Goal: Find specific page/section: Find specific page/section

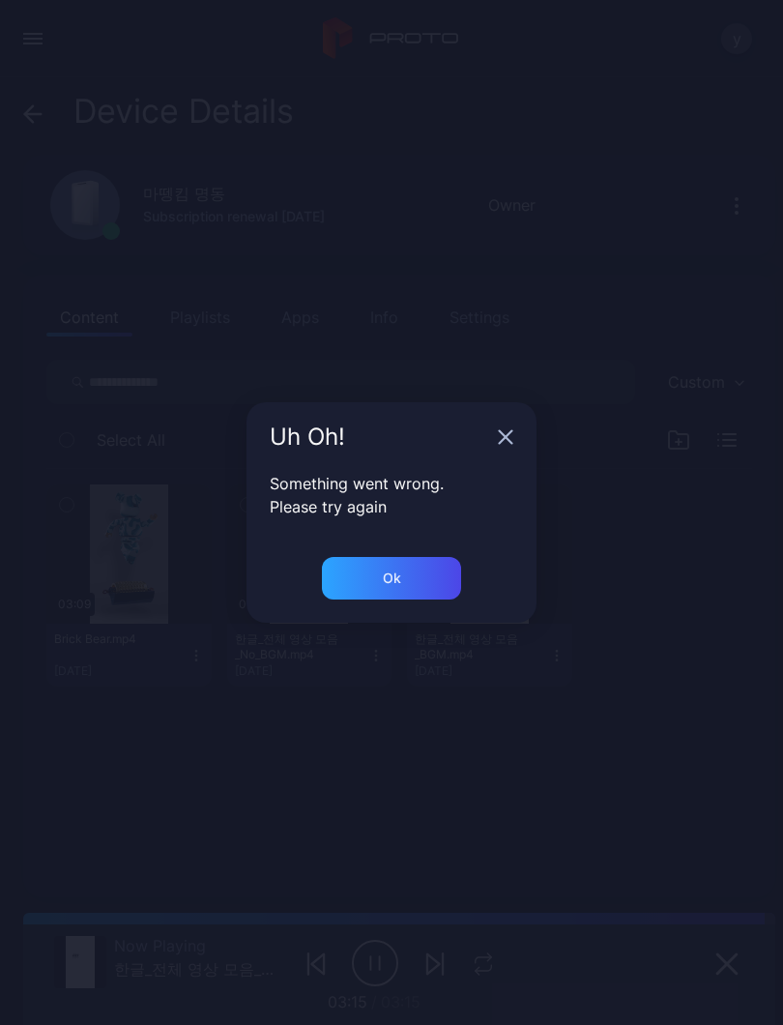
click at [507, 435] on icon "button" at bounding box center [505, 436] width 15 height 15
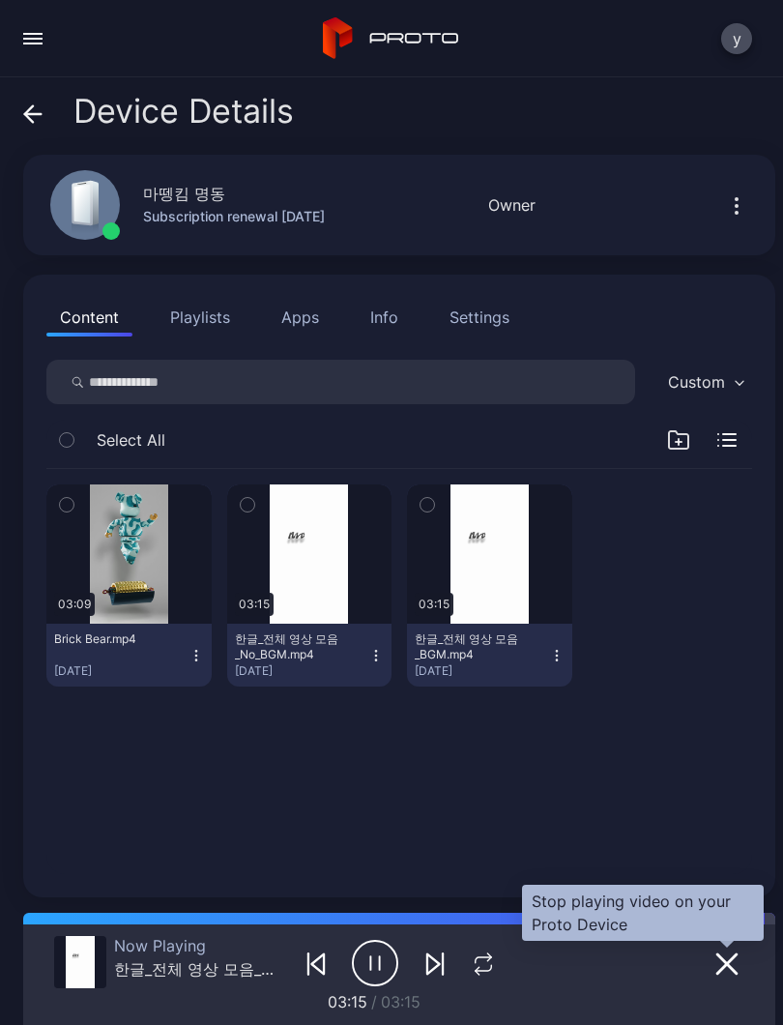
click at [728, 960] on icon "button" at bounding box center [727, 964] width 23 height 23
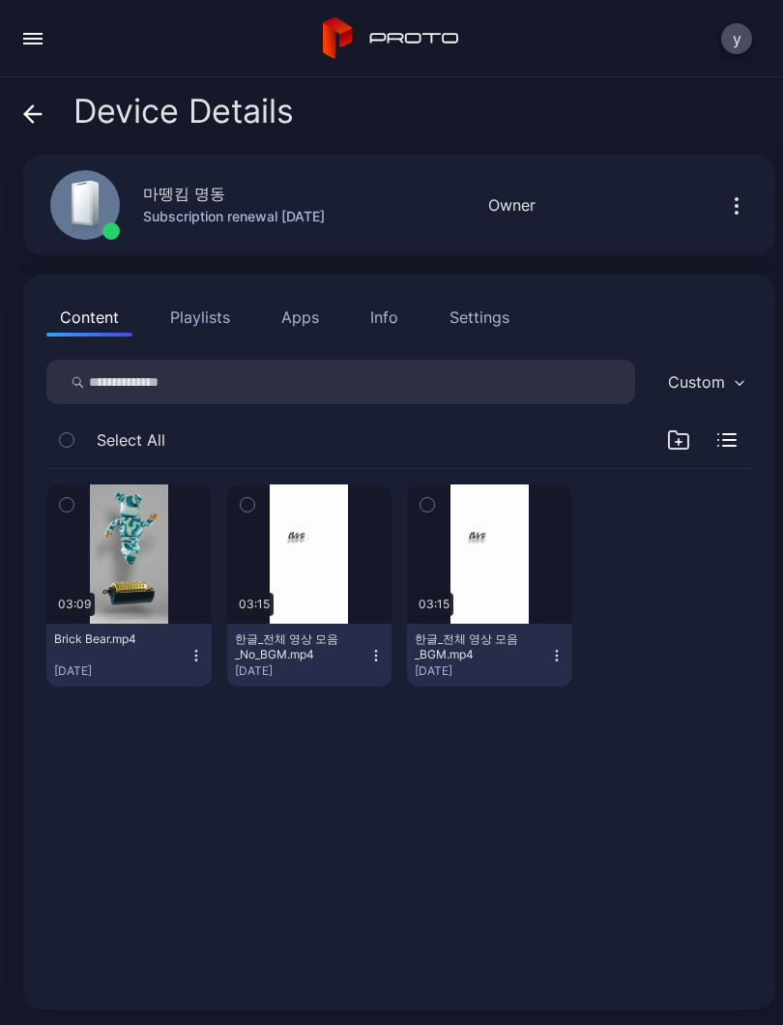
click at [28, 99] on span at bounding box center [32, 111] width 19 height 37
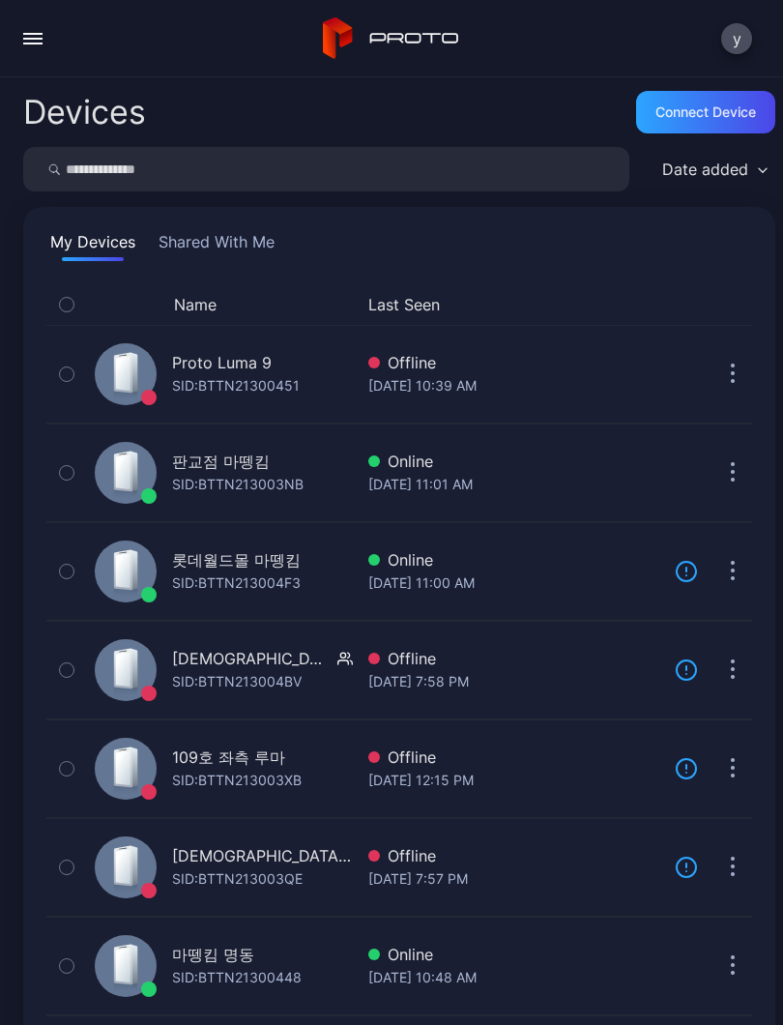
scroll to position [175, 0]
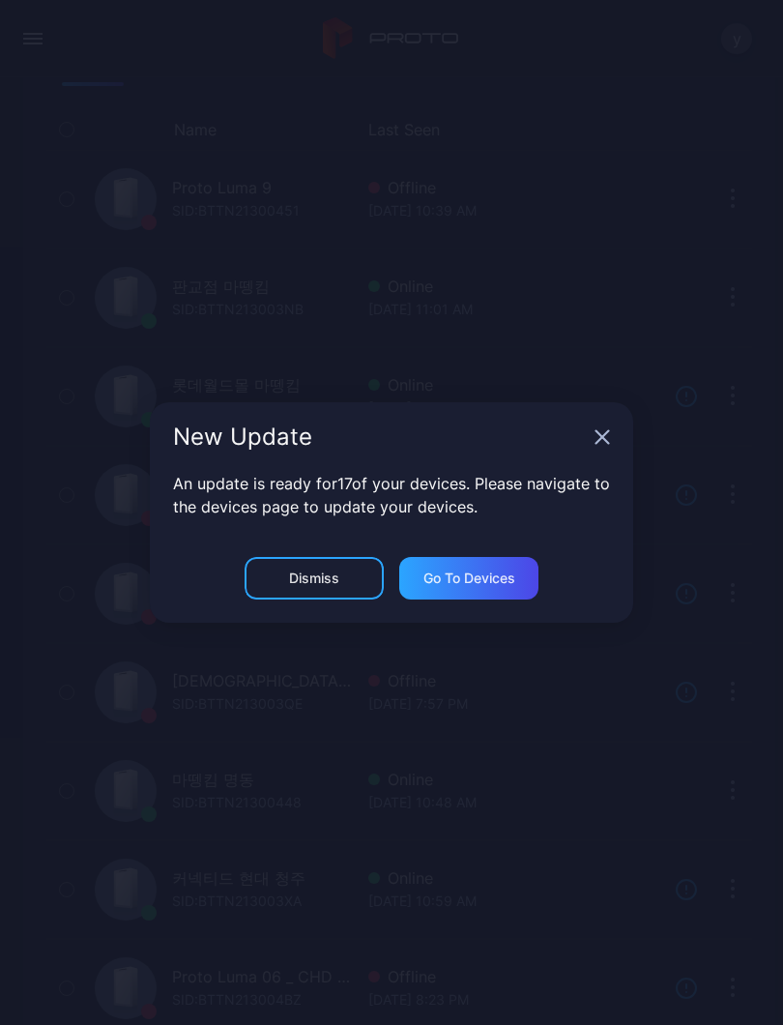
click at [607, 437] on icon "button" at bounding box center [602, 436] width 15 height 15
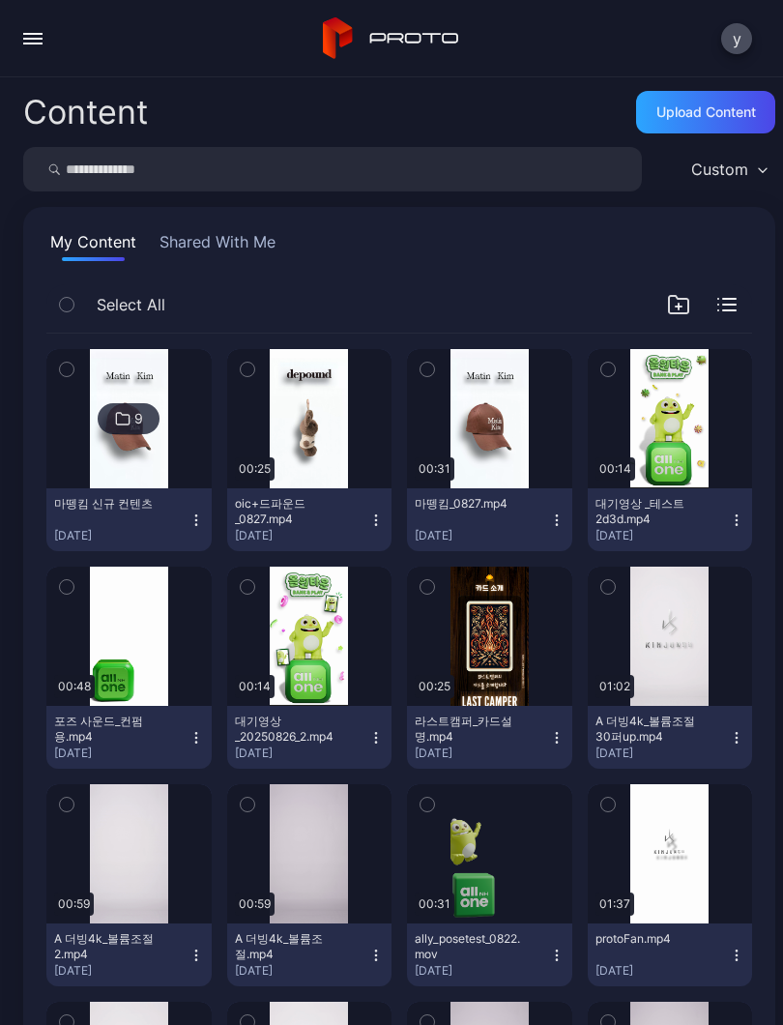
click at [126, 432] on div "9" at bounding box center [129, 418] width 62 height 31
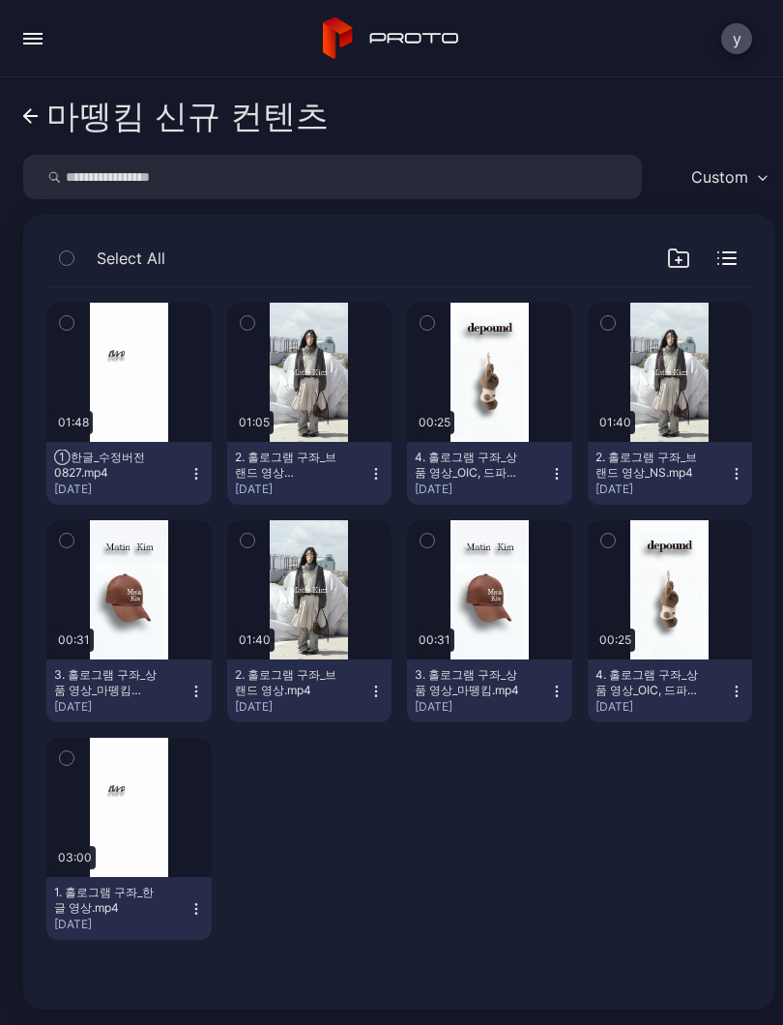
click at [15, 122] on div "마뗑킴 신규 컨텐츠 Custom Select All Preview 01:48 ①한글_수정버전0827.mp4 [DATE] Preview 01:0…" at bounding box center [391, 551] width 783 height 948
click at [48, 108] on div "마뗑킴 신규 컨텐츠" at bounding box center [187, 116] width 282 height 37
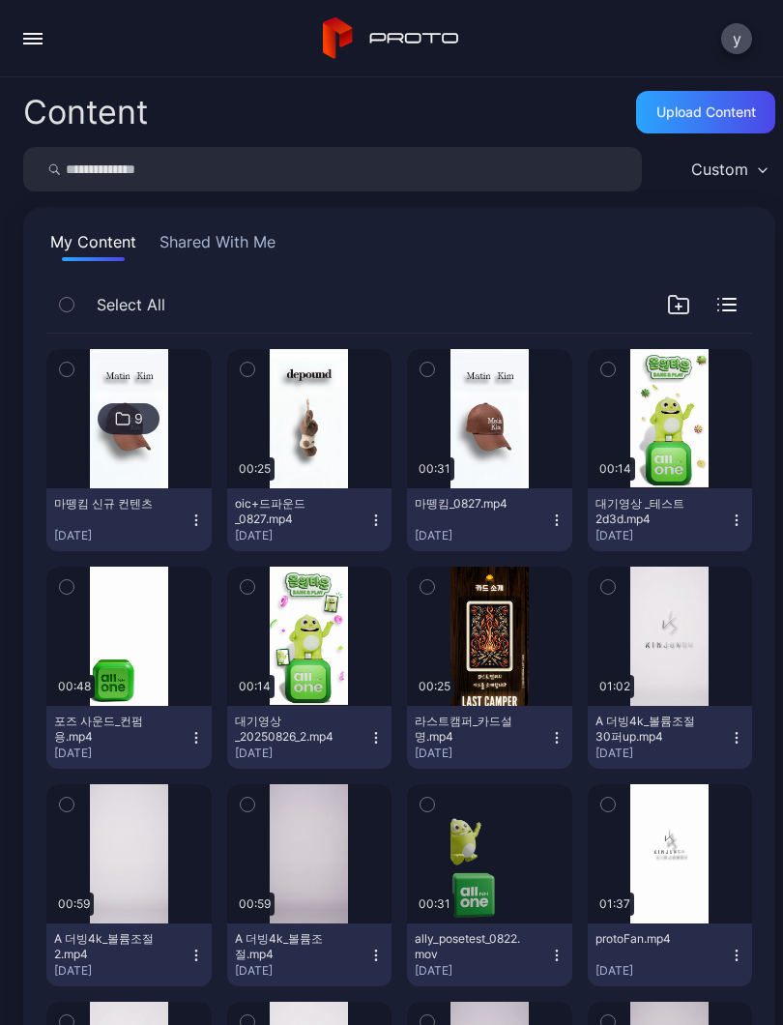
click at [34, 104] on div "Content" at bounding box center [85, 112] width 125 height 33
click at [22, 43] on button "button" at bounding box center [33, 38] width 39 height 39
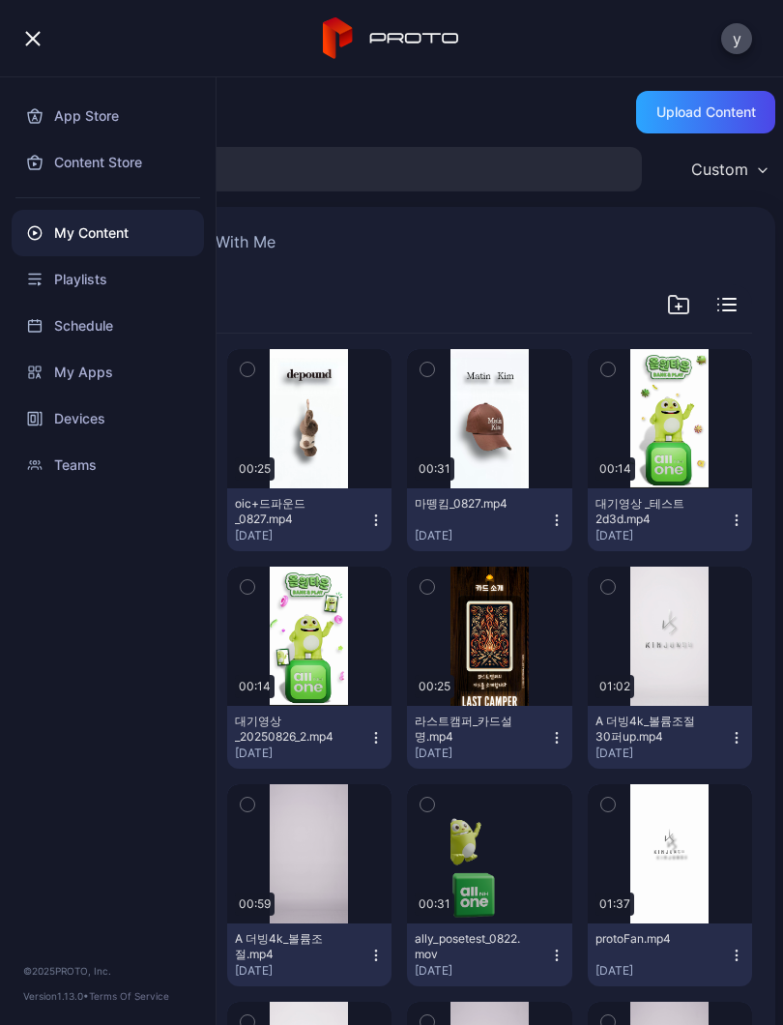
click at [115, 277] on div "Playlists" at bounding box center [108, 279] width 192 height 46
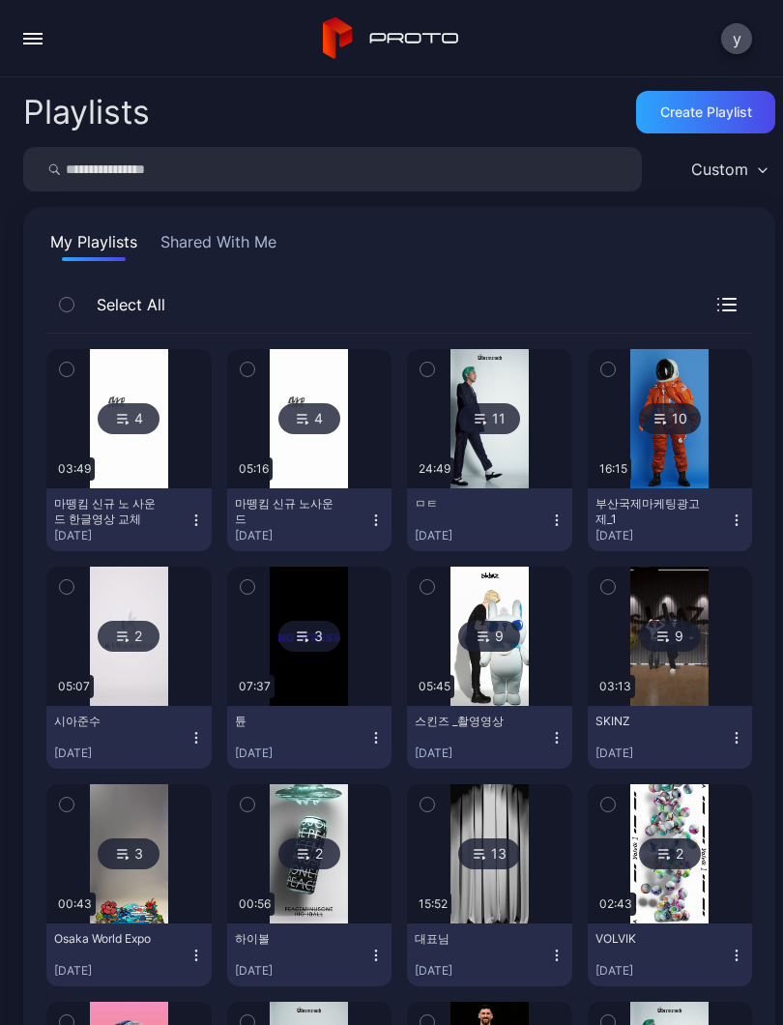
click at [140, 424] on div "4" at bounding box center [129, 418] width 62 height 31
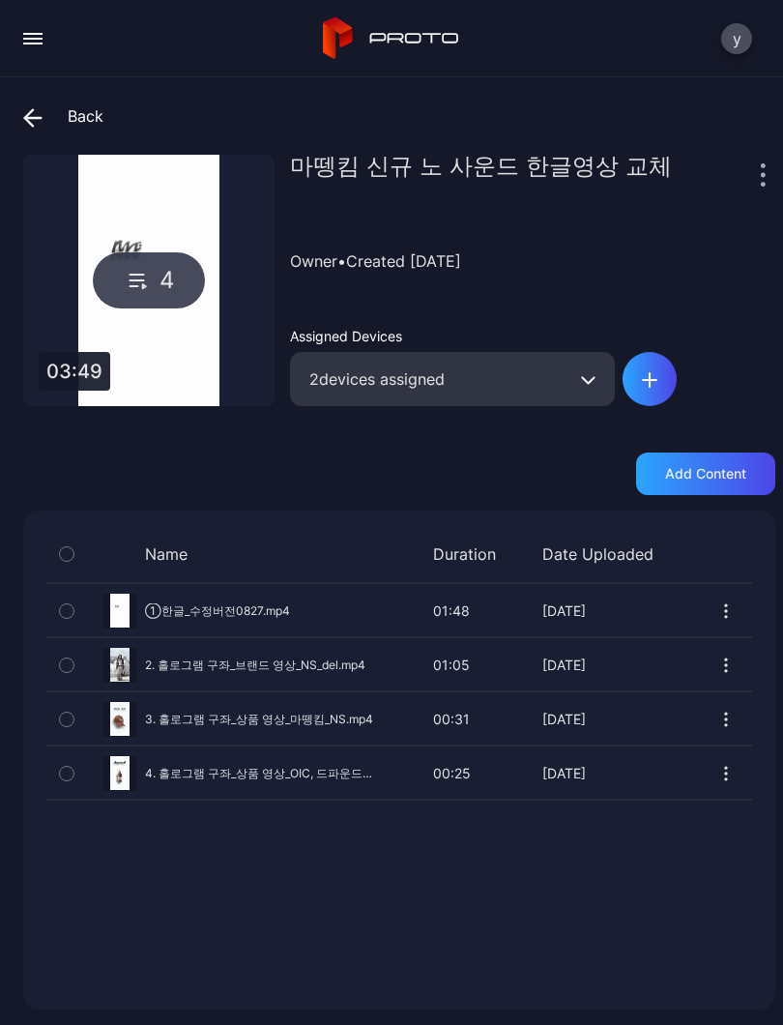
click at [46, 128] on span at bounding box center [37, 116] width 29 height 35
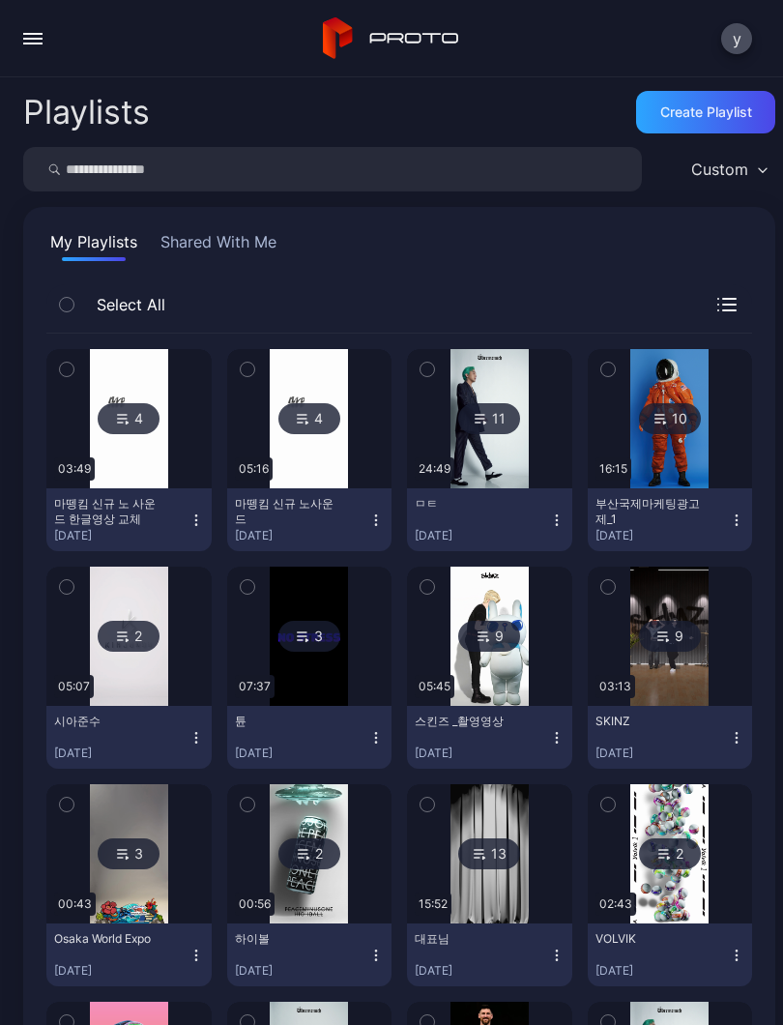
click at [164, 405] on img at bounding box center [129, 418] width 78 height 139
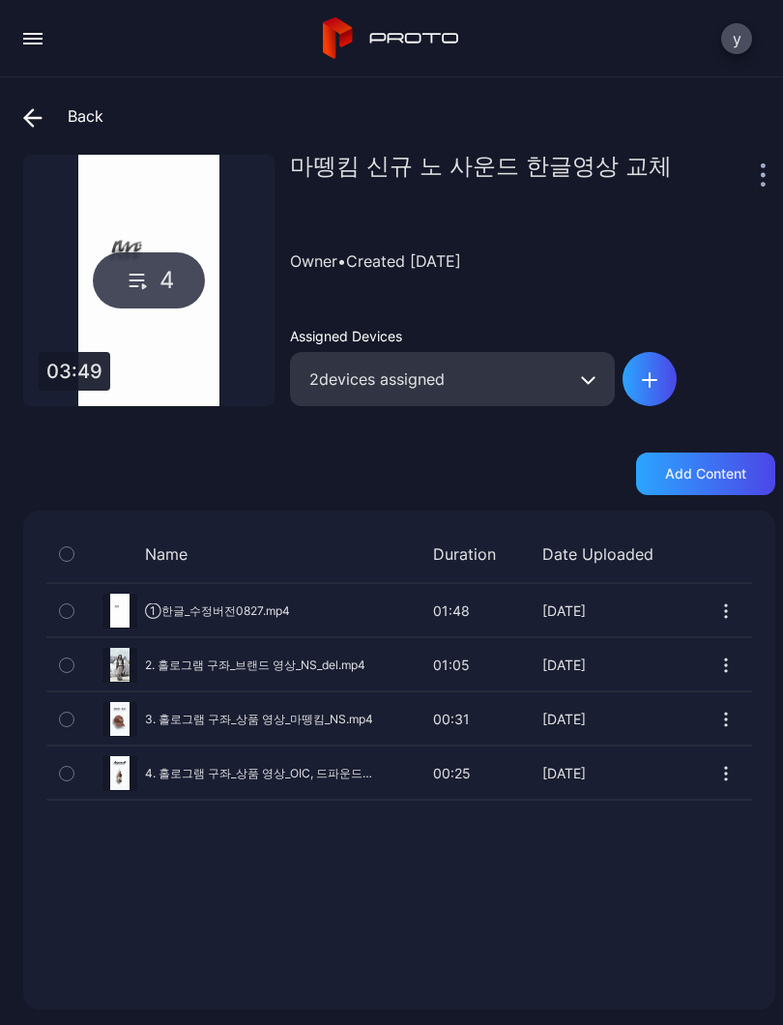
click at [152, 283] on div "4" at bounding box center [149, 280] width 112 height 56
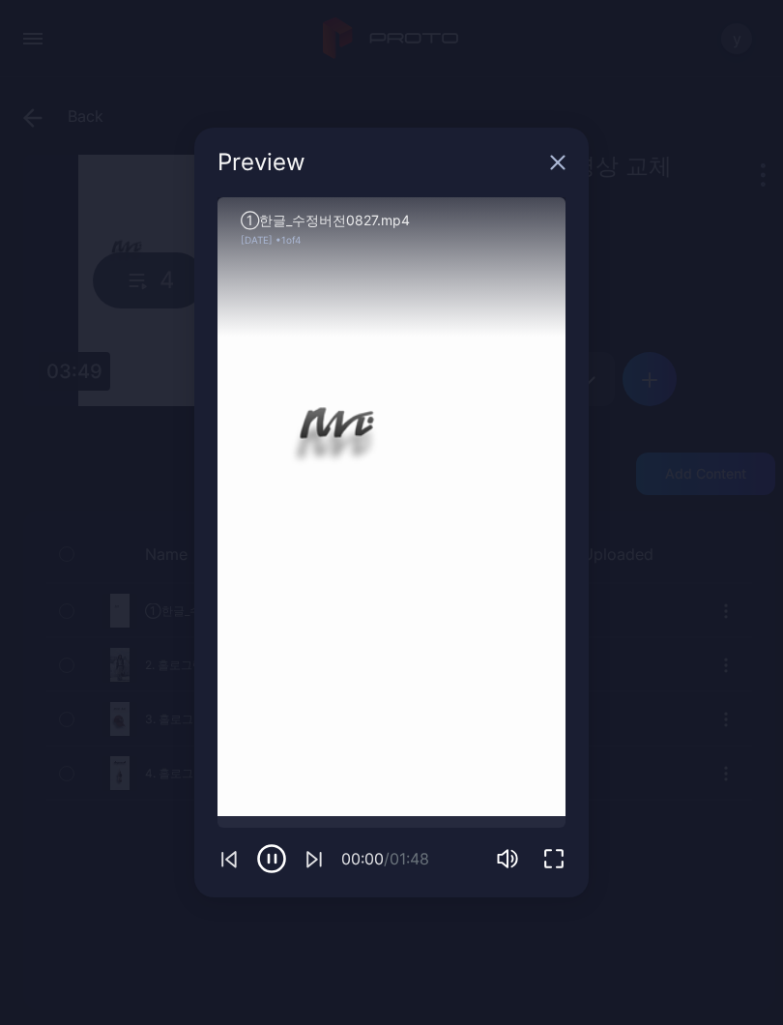
click at [550, 164] on icon "button" at bounding box center [557, 162] width 15 height 15
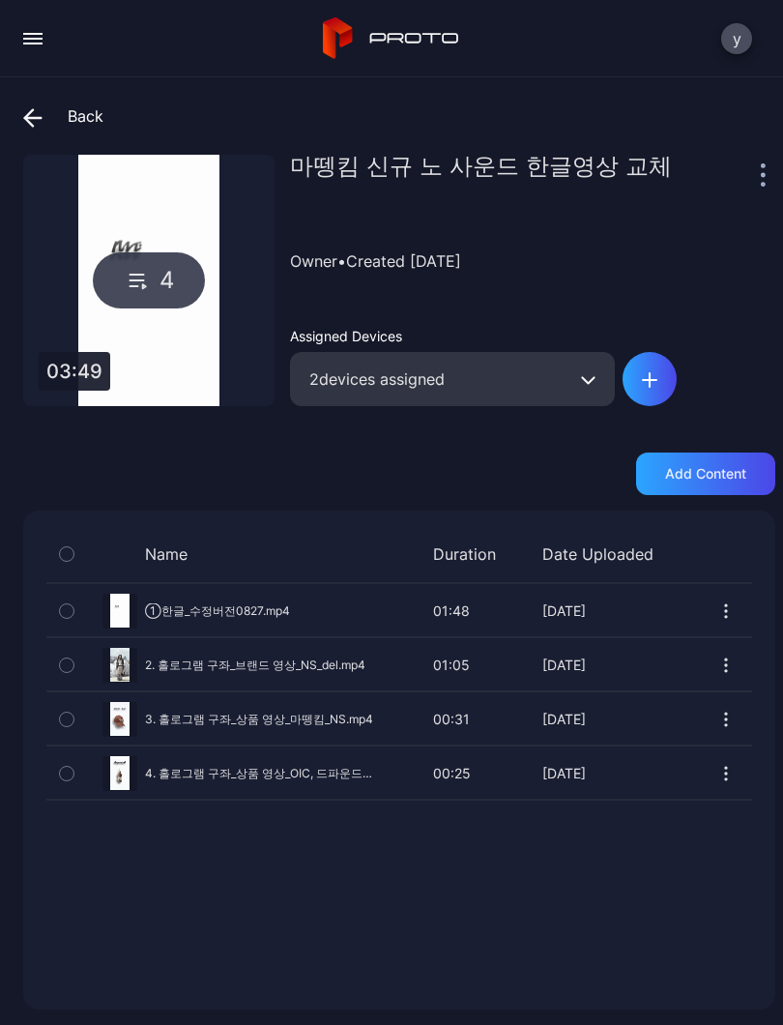
click at [39, 121] on icon at bounding box center [32, 117] width 19 height 19
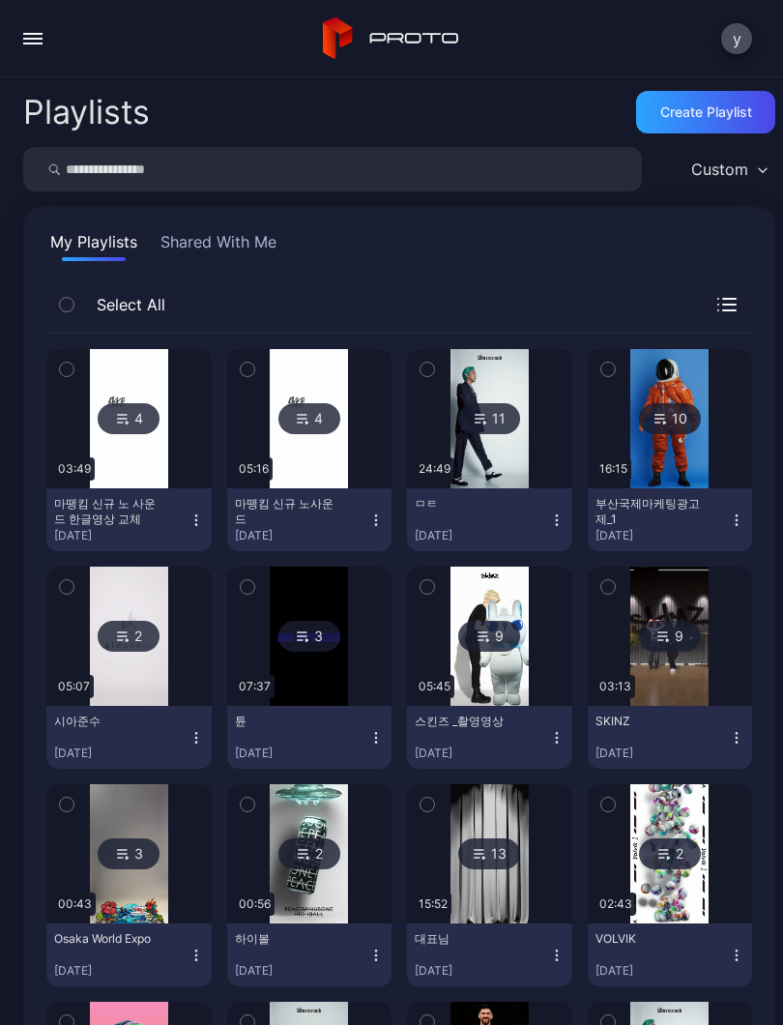
click at [189, 514] on icon "button" at bounding box center [196, 520] width 15 height 15
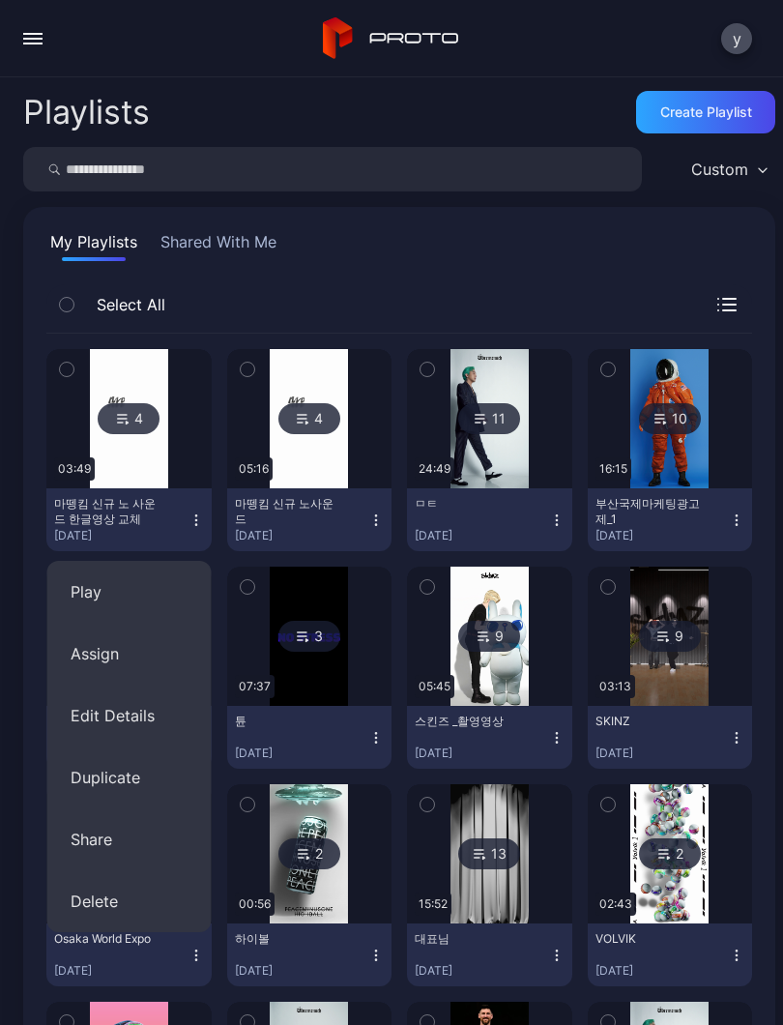
click at [163, 489] on button "마뗑킴 신규 노 사운드 한글영상 교체 [DATE]" at bounding box center [128, 519] width 165 height 63
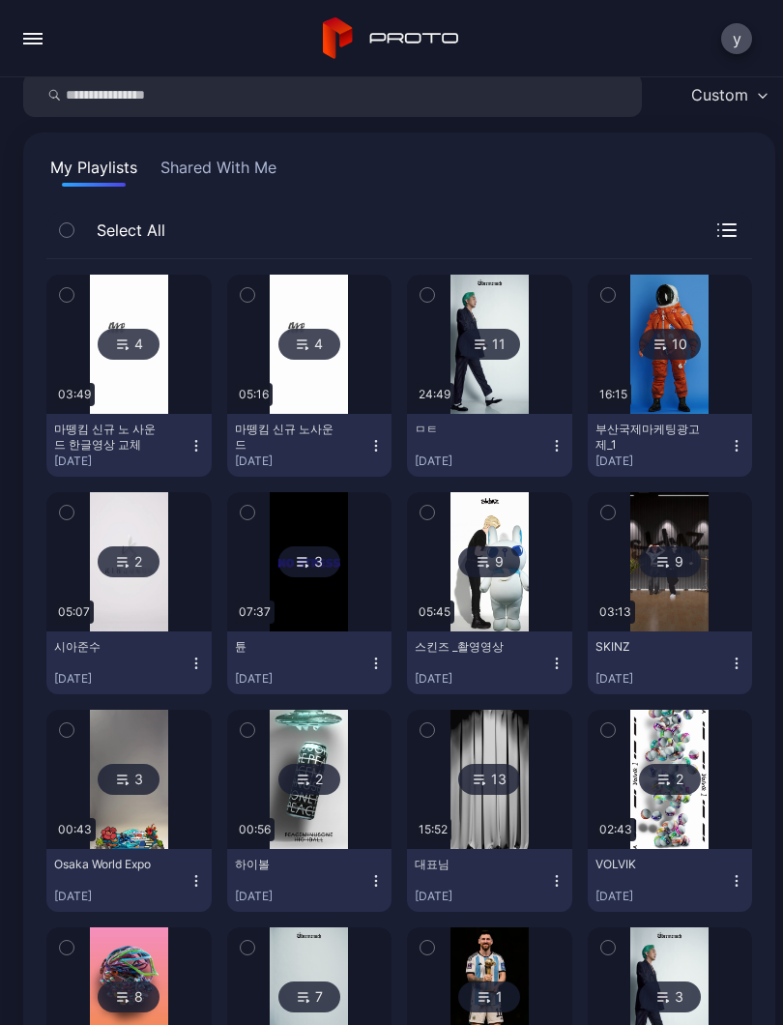
scroll to position [74, 0]
click at [42, 44] on div "button" at bounding box center [32, 44] width 19 height 2
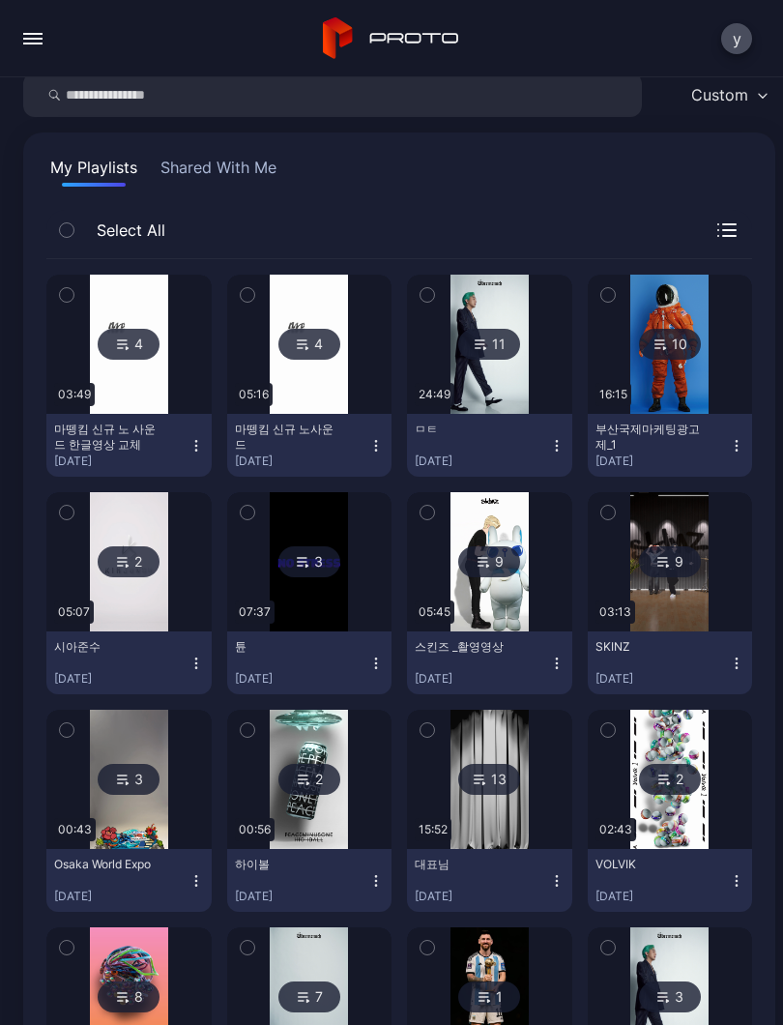
click at [140, 396] on img at bounding box center [129, 344] width 78 height 139
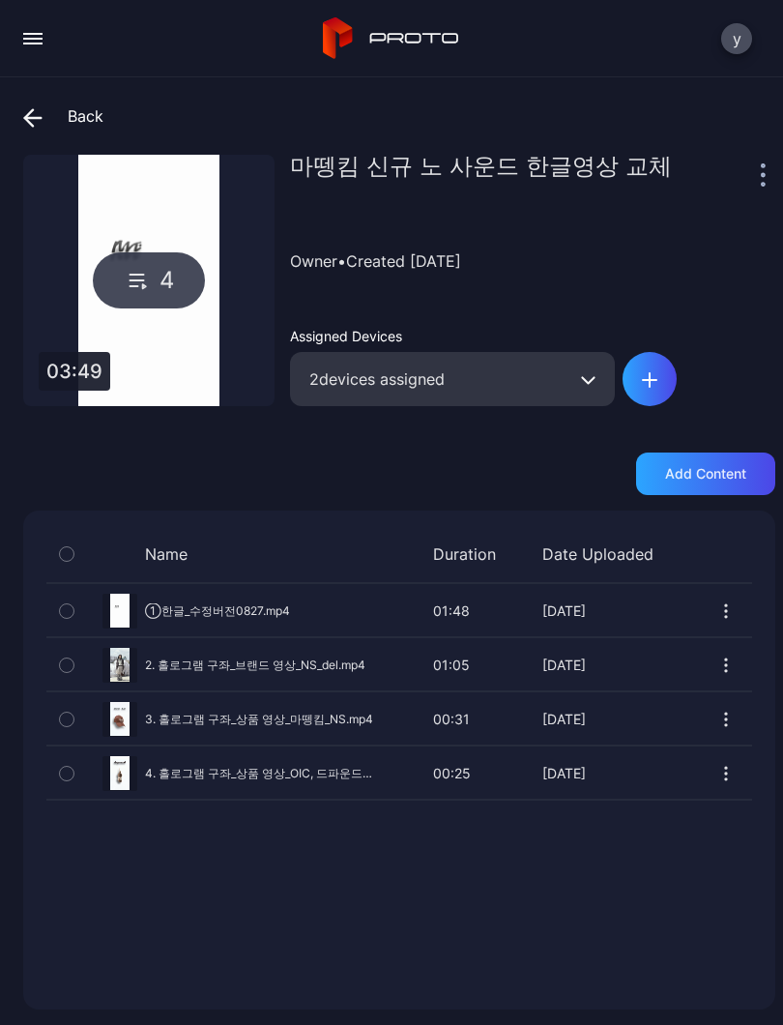
click at [160, 332] on div "4" at bounding box center [148, 280] width 251 height 251
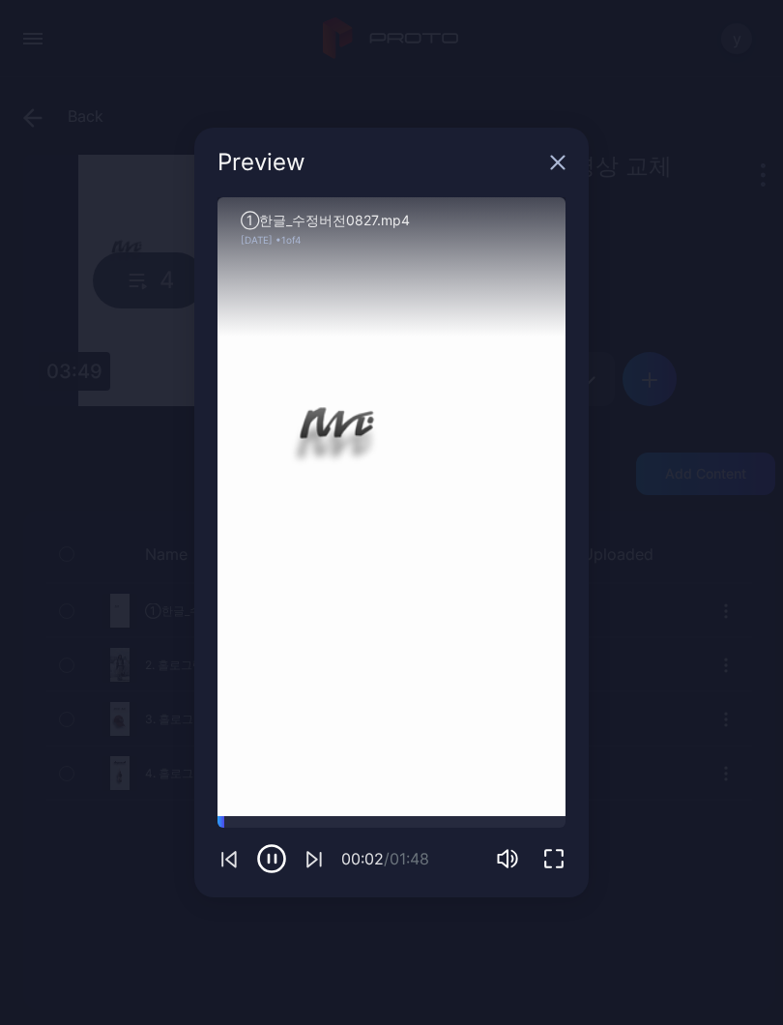
click at [565, 160] on icon "button" at bounding box center [557, 162] width 15 height 15
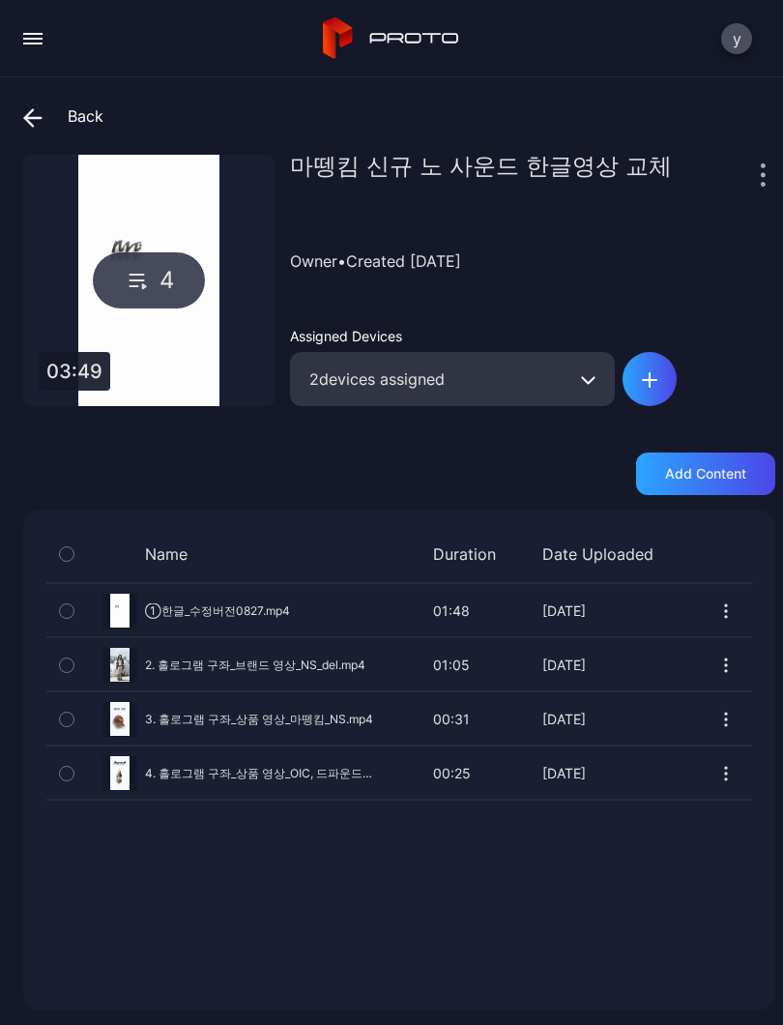
click at [48, 48] on button "button" at bounding box center [33, 38] width 39 height 39
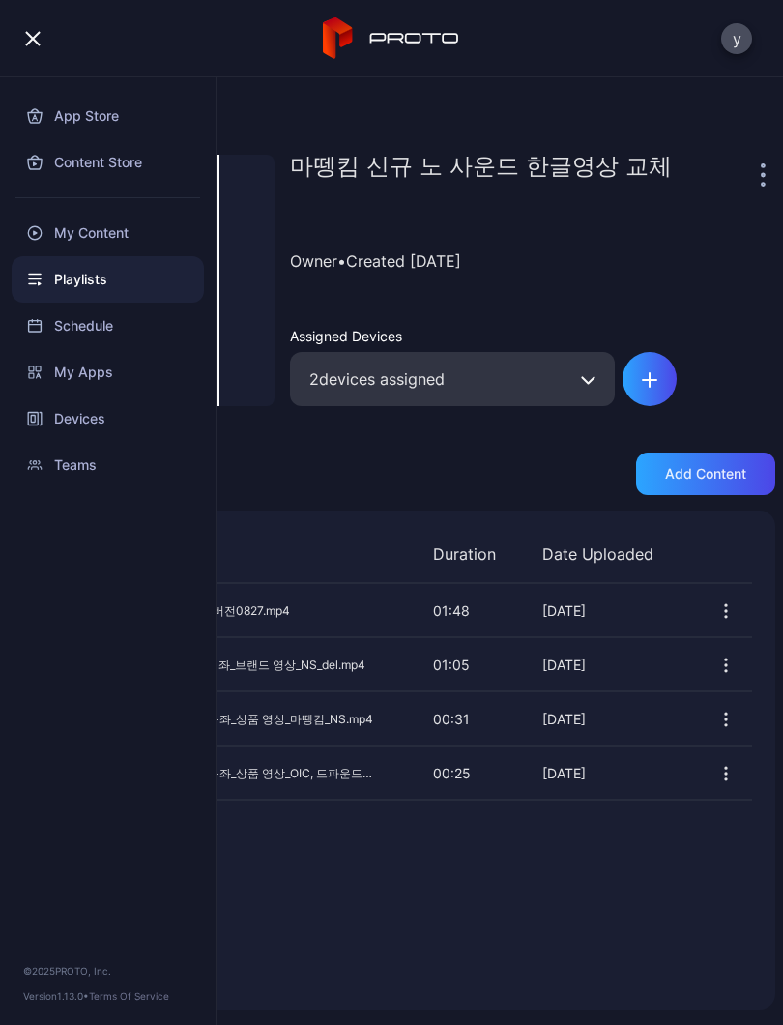
click at [138, 237] on div "My Content" at bounding box center [108, 233] width 192 height 46
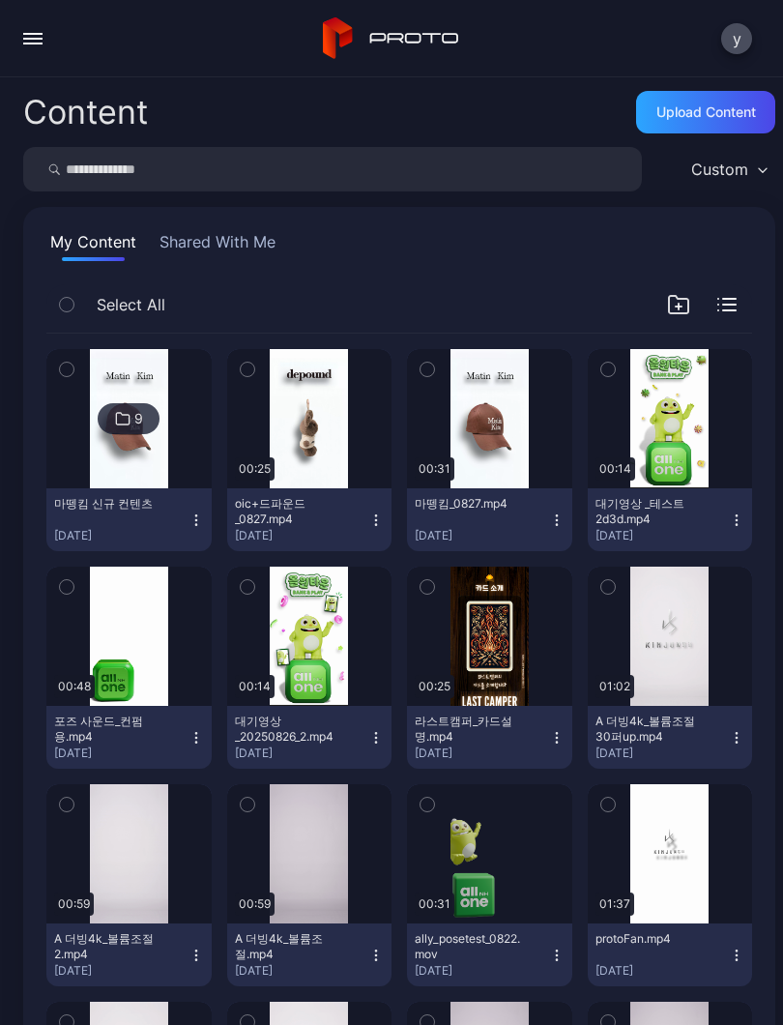
click at [143, 464] on img at bounding box center [129, 418] width 78 height 139
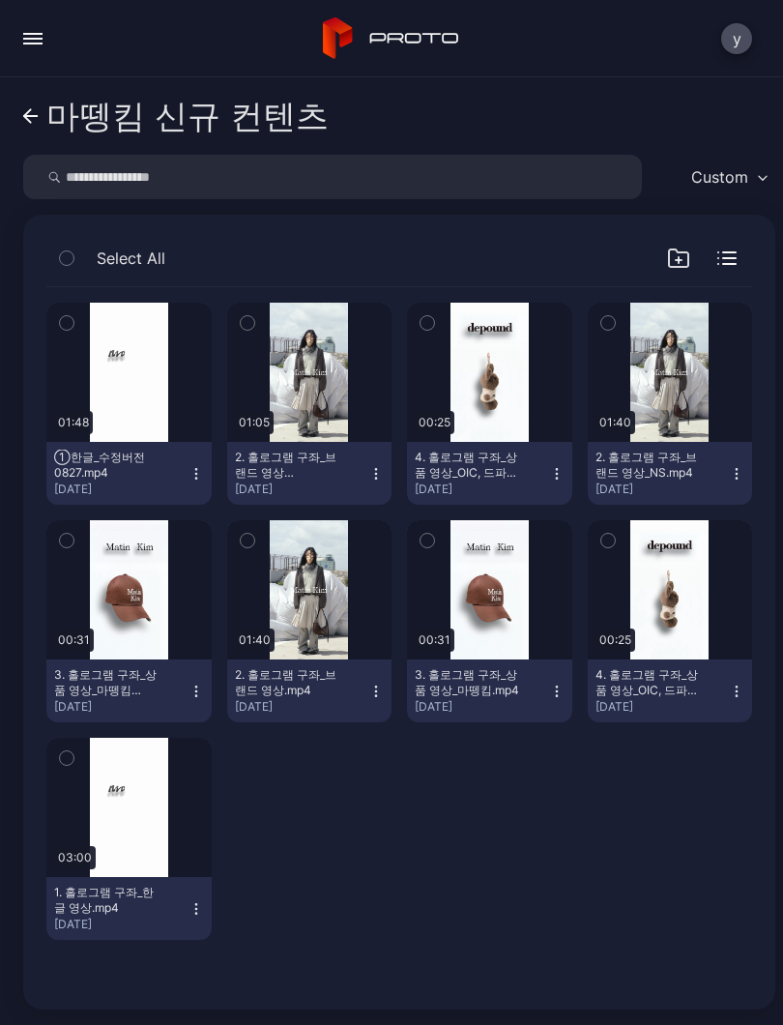
click at [143, 389] on div "Preview" at bounding box center [128, 372] width 165 height 139
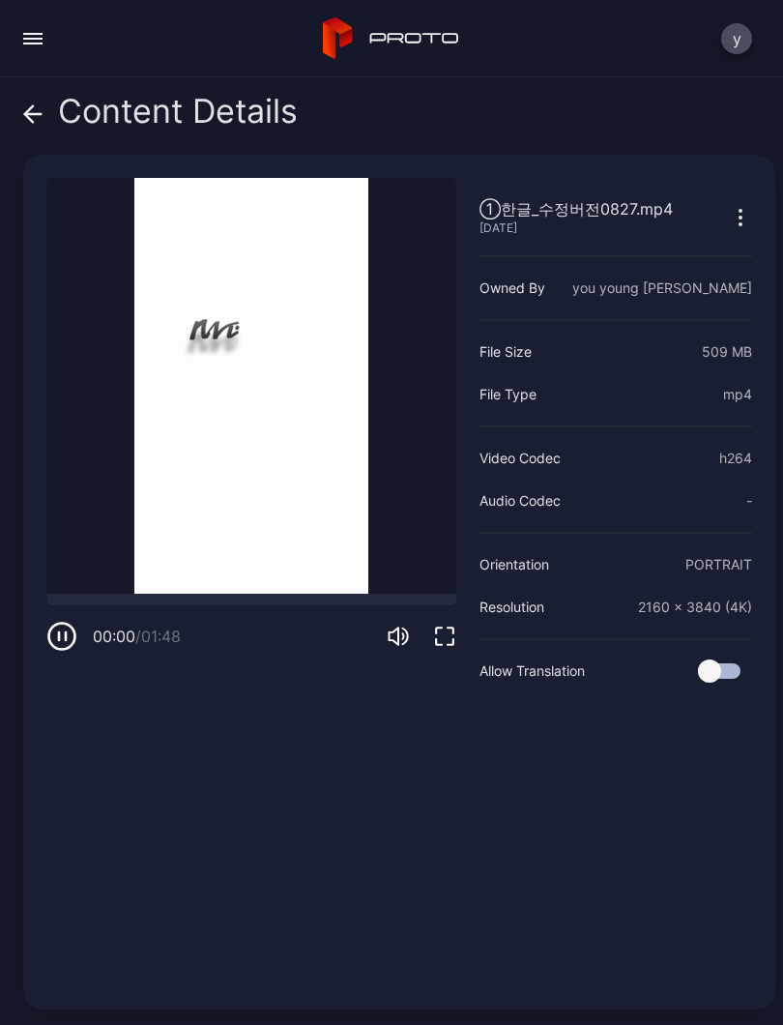
click at [76, 632] on icon "button" at bounding box center [61, 636] width 31 height 31
click at [73, 642] on icon "button" at bounding box center [62, 636] width 26 height 26
click at [27, 111] on icon at bounding box center [29, 113] width 8 height 16
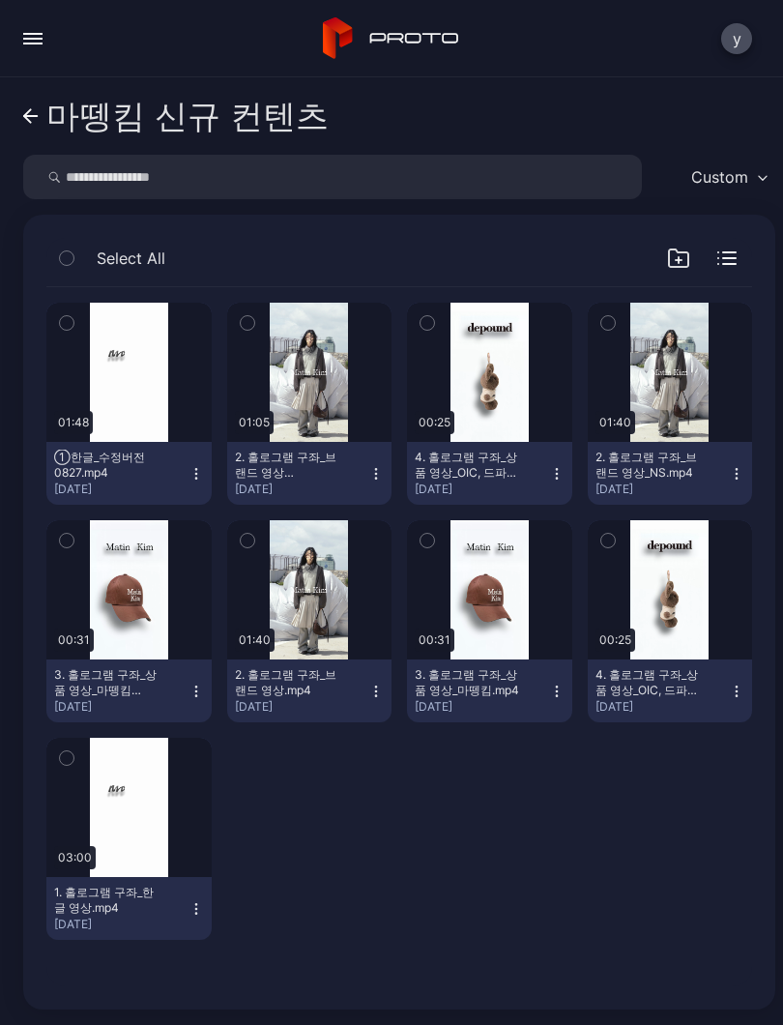
click at [32, 116] on icon at bounding box center [31, 116] width 14 height 0
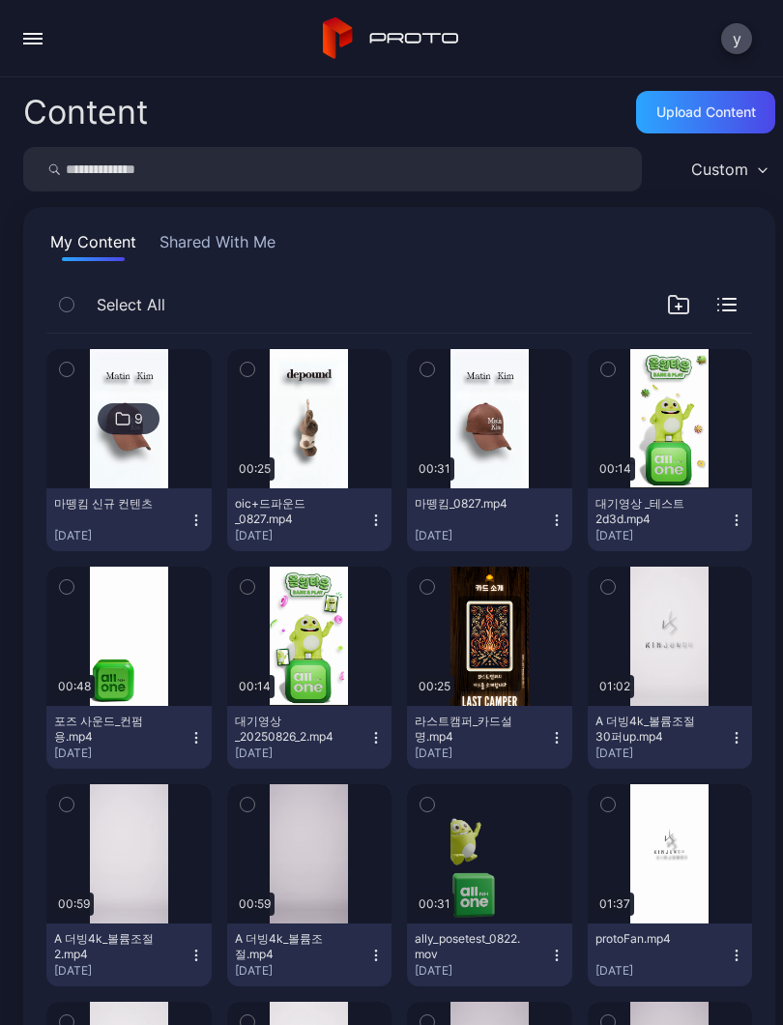
click at [43, 43] on button "button" at bounding box center [33, 38] width 39 height 39
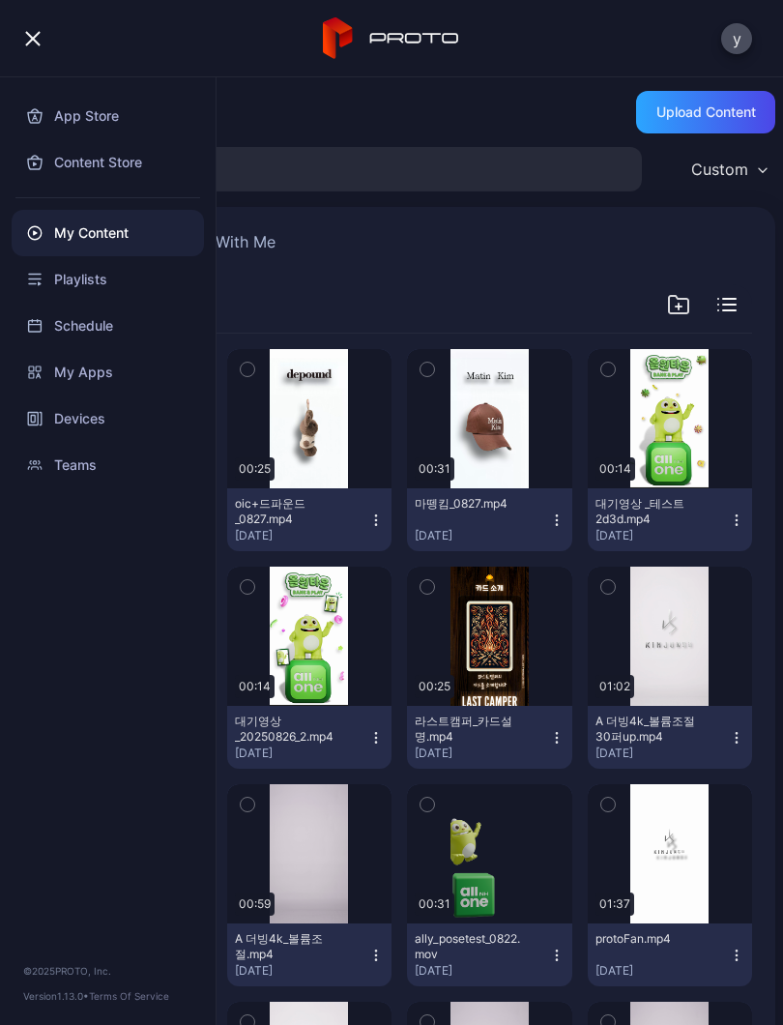
click at [94, 418] on div "Devices" at bounding box center [108, 419] width 192 height 46
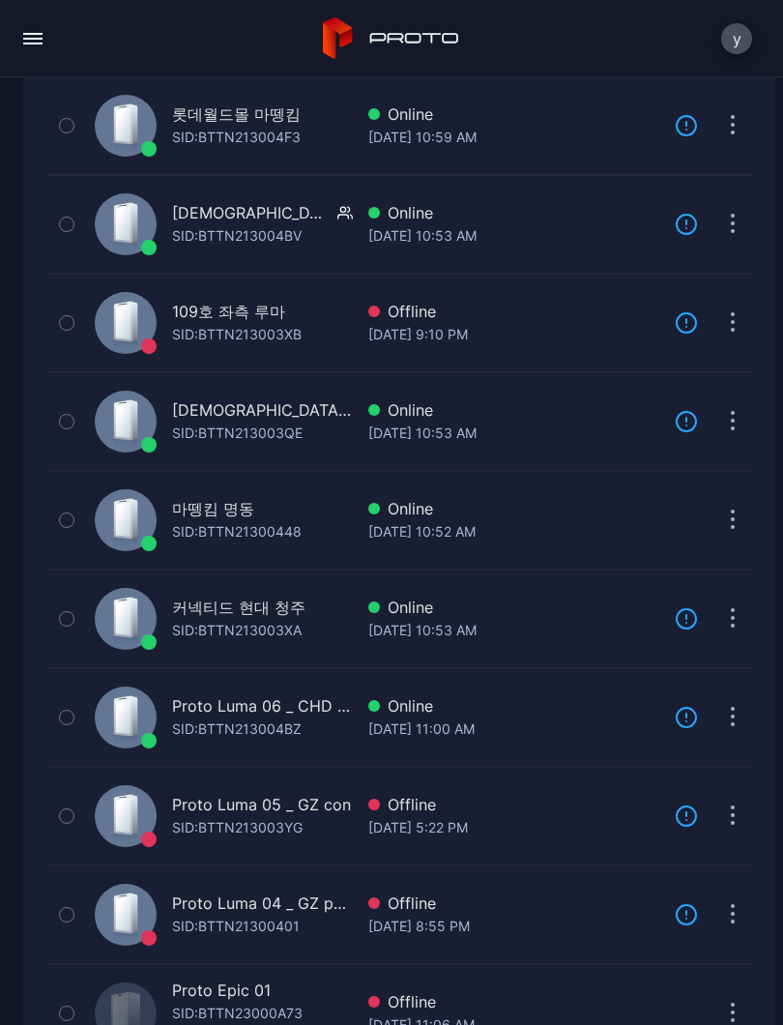
scroll to position [447, 0]
click at [267, 543] on div "마뗑킴 명동 SID: BTTN21300448" at bounding box center [220, 519] width 266 height 89
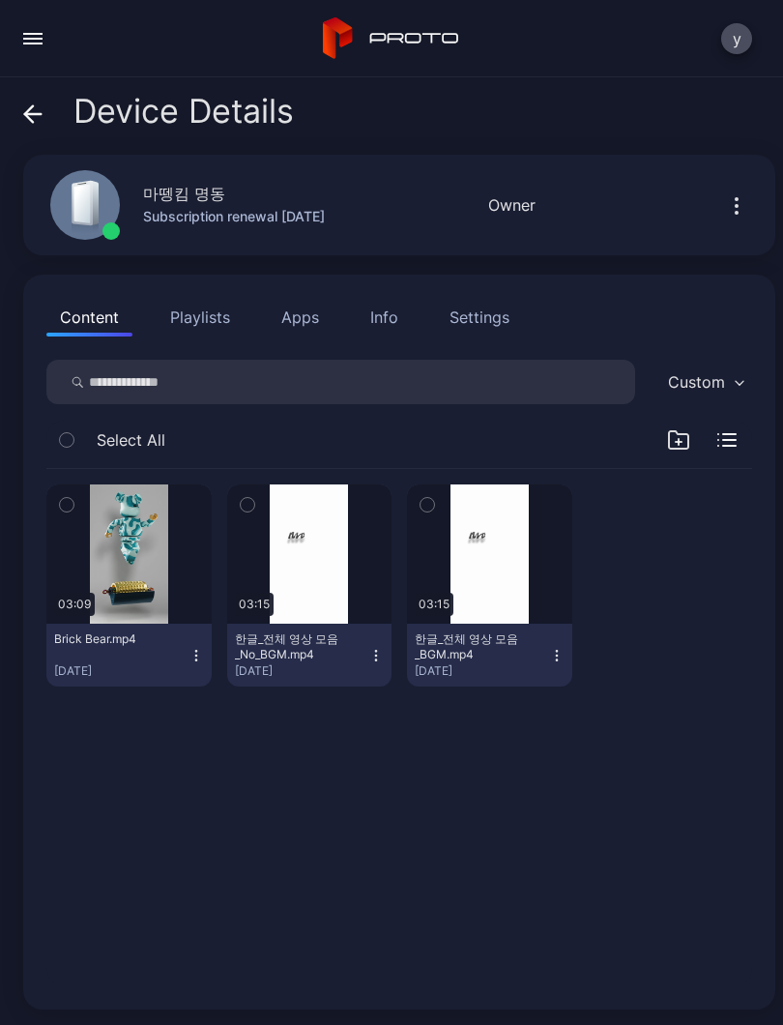
click at [0, 0] on div "button" at bounding box center [0, 0] width 0 height 0
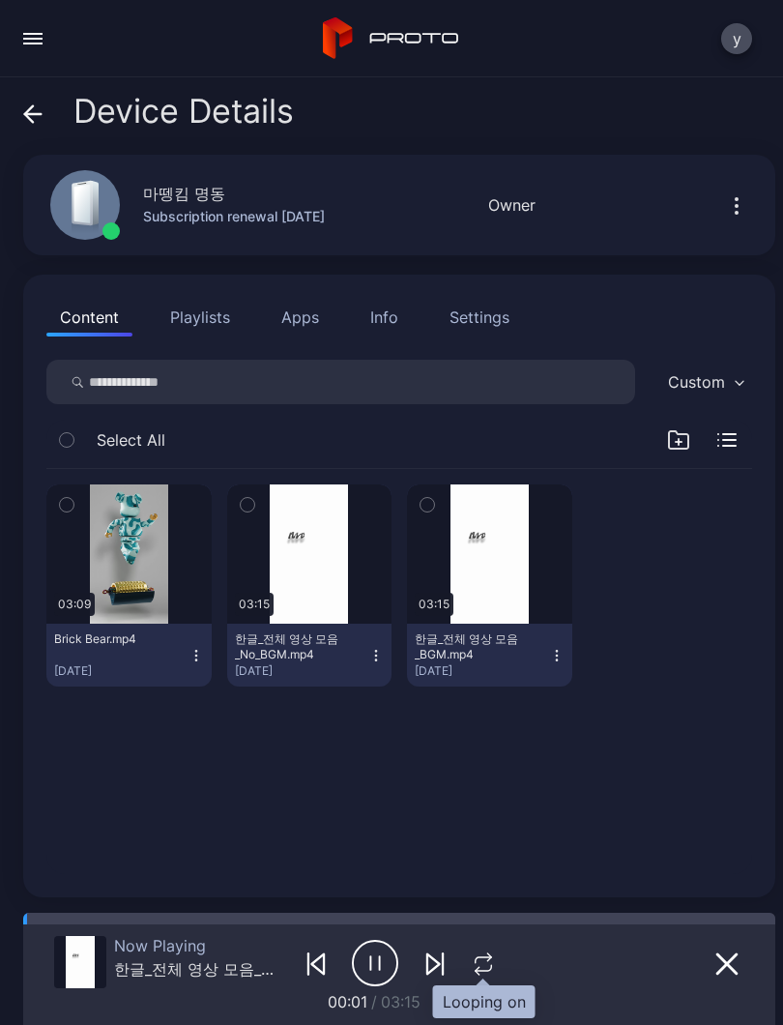
click at [484, 971] on icon "button" at bounding box center [483, 968] width 16 height 6
click at [491, 973] on icon "button" at bounding box center [483, 964] width 20 height 20
